Goal: Information Seeking & Learning: Check status

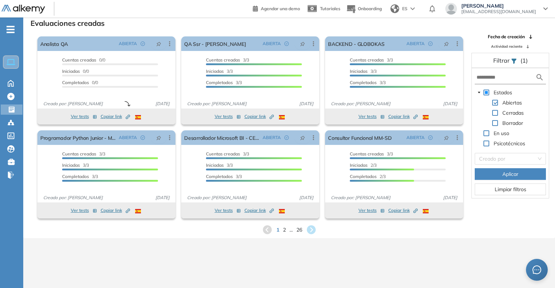
drag, startPoint x: 504, startPoint y: 67, endPoint x: 498, endPoint y: 77, distance: 12.2
click at [502, 71] on div "Filtrar (1) Estados Abiertas Cerradas Borrador En uso Psicotécnicos Creado por …" at bounding box center [511, 125] width 78 height 145
click at [510, 109] on span "Cerradas" at bounding box center [513, 112] width 21 height 7
click at [502, 113] on span "Cerradas" at bounding box center [513, 112] width 24 height 9
click at [495, 114] on span at bounding box center [496, 113] width 6 height 6
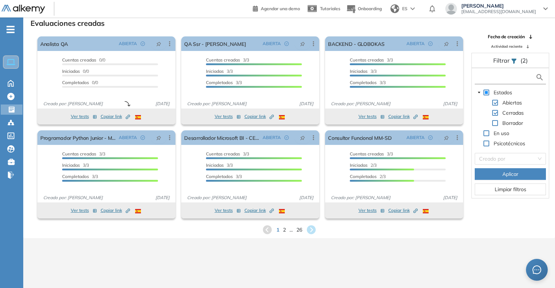
click at [489, 79] on input "text" at bounding box center [506, 77] width 59 height 8
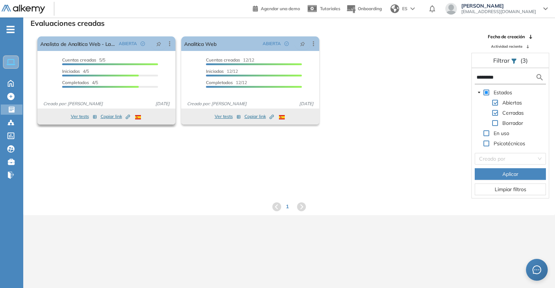
type input "*********"
click at [126, 118] on icon "Created by potrace 1.16, written by [PERSON_NAME] [DATE]-[DATE]" at bounding box center [128, 117] width 4 height 4
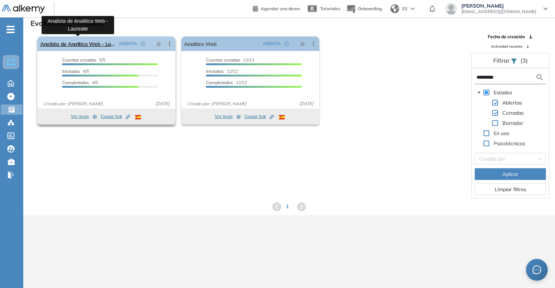
click at [56, 41] on link "Analista de Analitica Web - Laureate" at bounding box center [78, 43] width 76 height 15
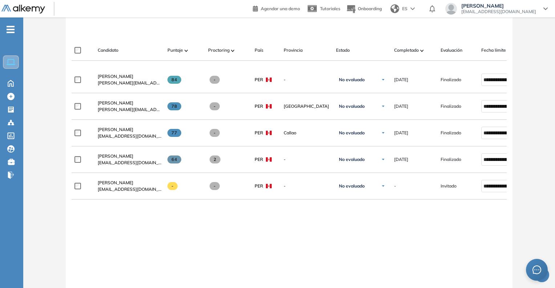
scroll to position [218, 0]
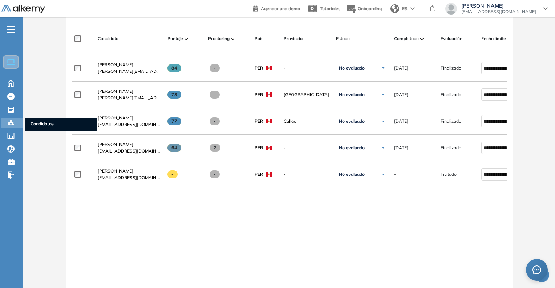
click at [54, 123] on span "Candidatos" at bounding box center [61, 124] width 61 height 8
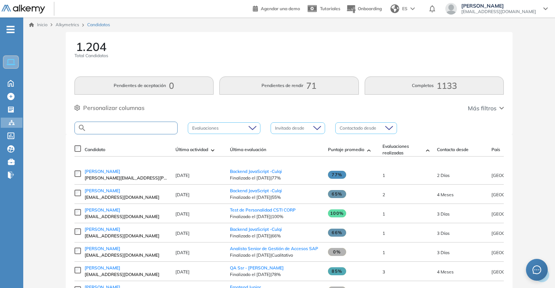
click at [109, 130] on div at bounding box center [126, 127] width 103 height 13
type input "********"
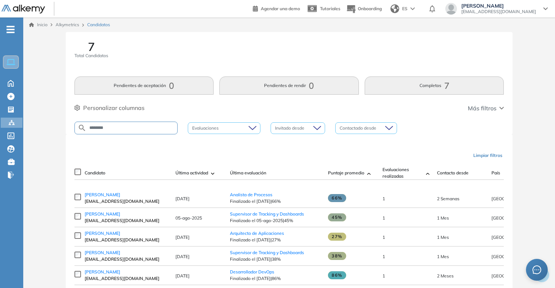
click at [112, 220] on span "[EMAIL_ADDRESS][DOMAIN_NAME]" at bounding box center [127, 220] width 84 height 7
click at [109, 216] on span "[PERSON_NAME]" at bounding box center [103, 213] width 36 height 5
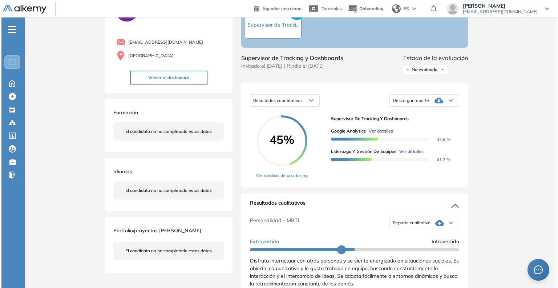
scroll to position [73, 0]
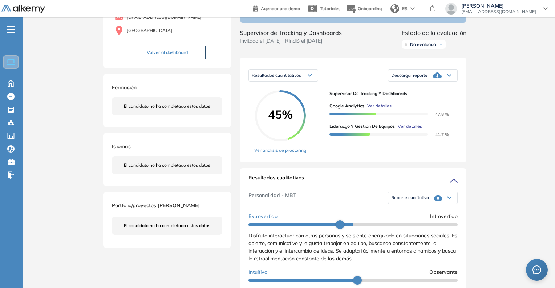
click at [379, 109] on span "Ver detalles" at bounding box center [379, 106] width 24 height 7
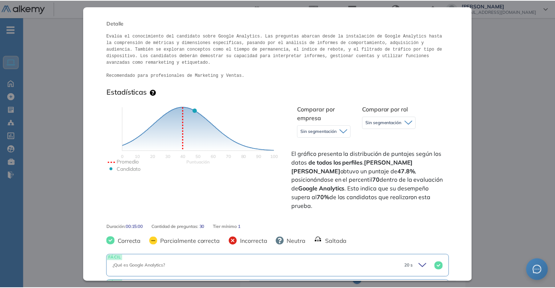
scroll to position [109, 0]
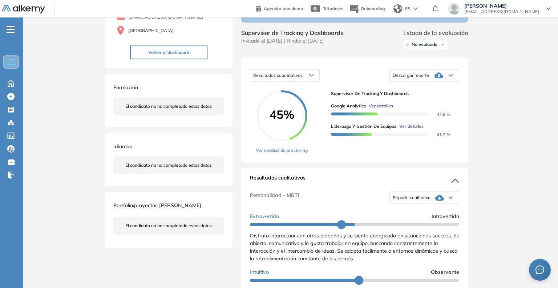
click at [508, 100] on div "Inicio Alkymetrics Evaluaciones Dashboard Candidato Google Analytics Comercial …" at bounding box center [290, 269] width 535 height 648
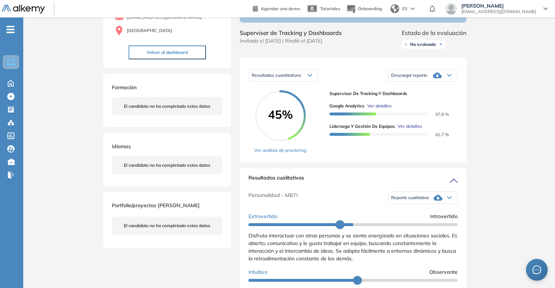
scroll to position [0, 0]
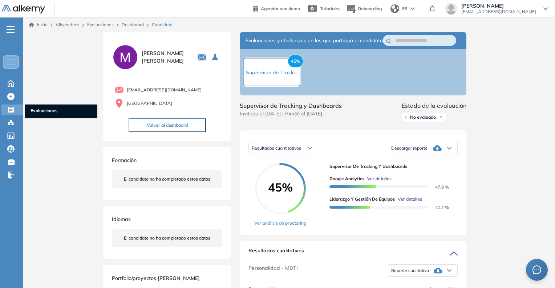
click at [37, 111] on span "Evaluaciones" at bounding box center [61, 111] width 61 height 8
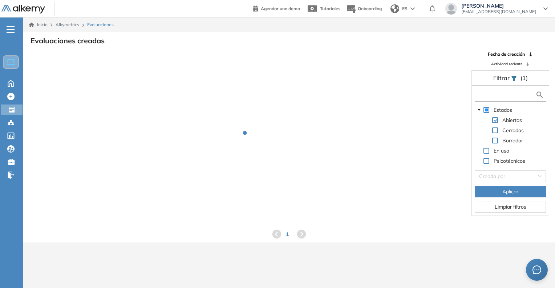
click at [498, 98] on input "text" at bounding box center [506, 95] width 59 height 8
click at [498, 130] on div "Cerradas" at bounding box center [500, 131] width 51 height 10
click at [496, 129] on span at bounding box center [496, 130] width 6 height 6
click at [490, 96] on input "text" at bounding box center [506, 95] width 59 height 8
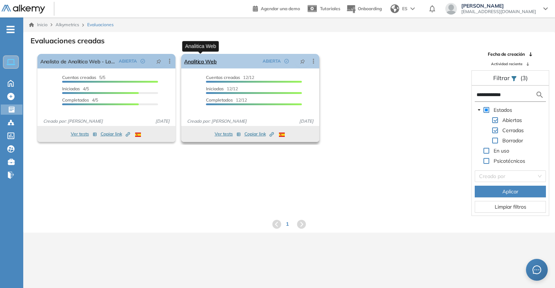
type input "**********"
click at [205, 61] on link "Analitica Web" at bounding box center [200, 61] width 33 height 15
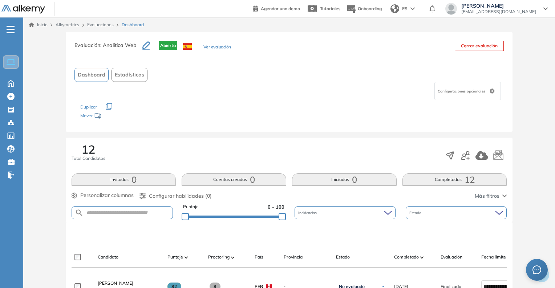
click at [207, 45] on button "Ver evaluación" at bounding box center [218, 48] width 28 height 8
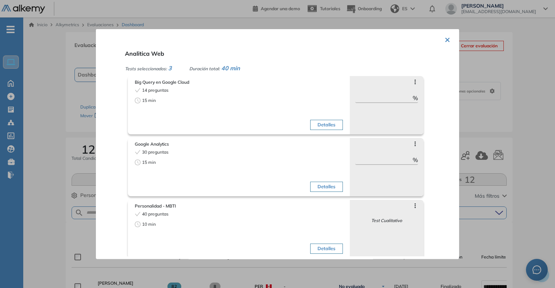
click at [523, 126] on div at bounding box center [277, 144] width 555 height 288
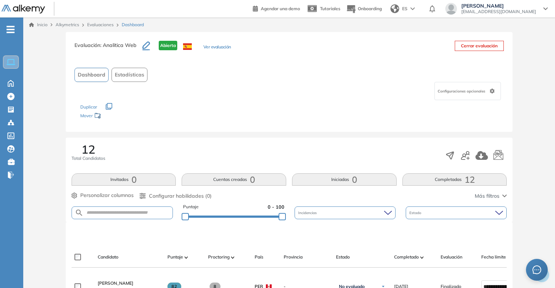
click at [106, 23] on link "Evaluaciones" at bounding box center [100, 24] width 27 height 5
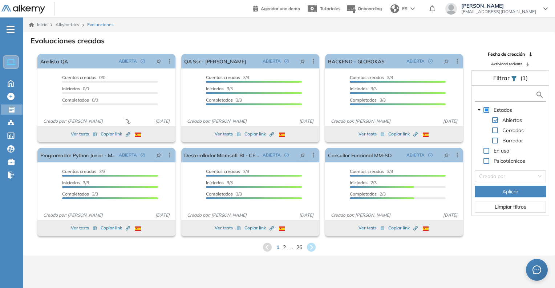
click at [499, 92] on input "text" at bounding box center [506, 95] width 59 height 8
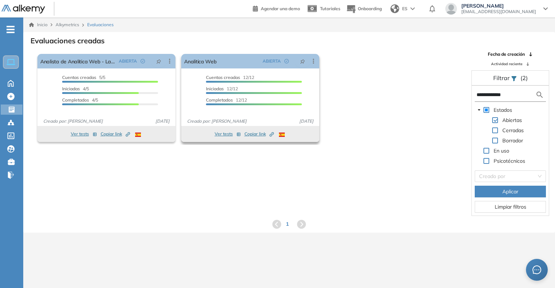
type input "**********"
click at [260, 133] on span "Copiar link Created by potrace 1.16, written by [PERSON_NAME] [DATE]-[DATE]" at bounding box center [259, 133] width 29 height 7
